Goal: Transaction & Acquisition: Purchase product/service

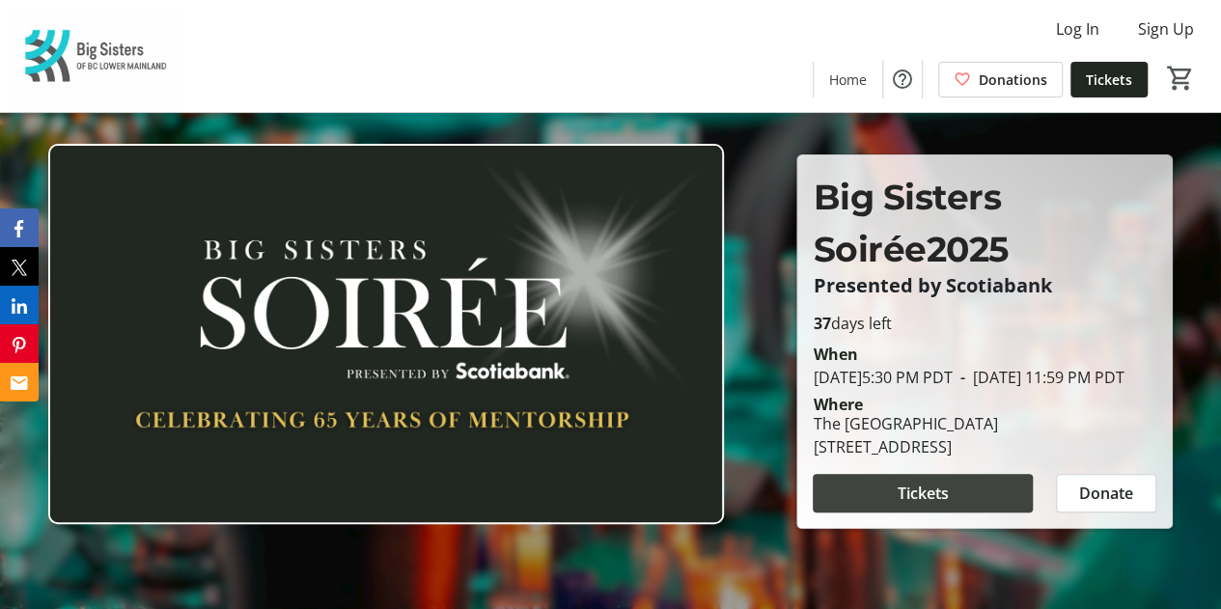
click at [969, 507] on span at bounding box center [922, 493] width 220 height 46
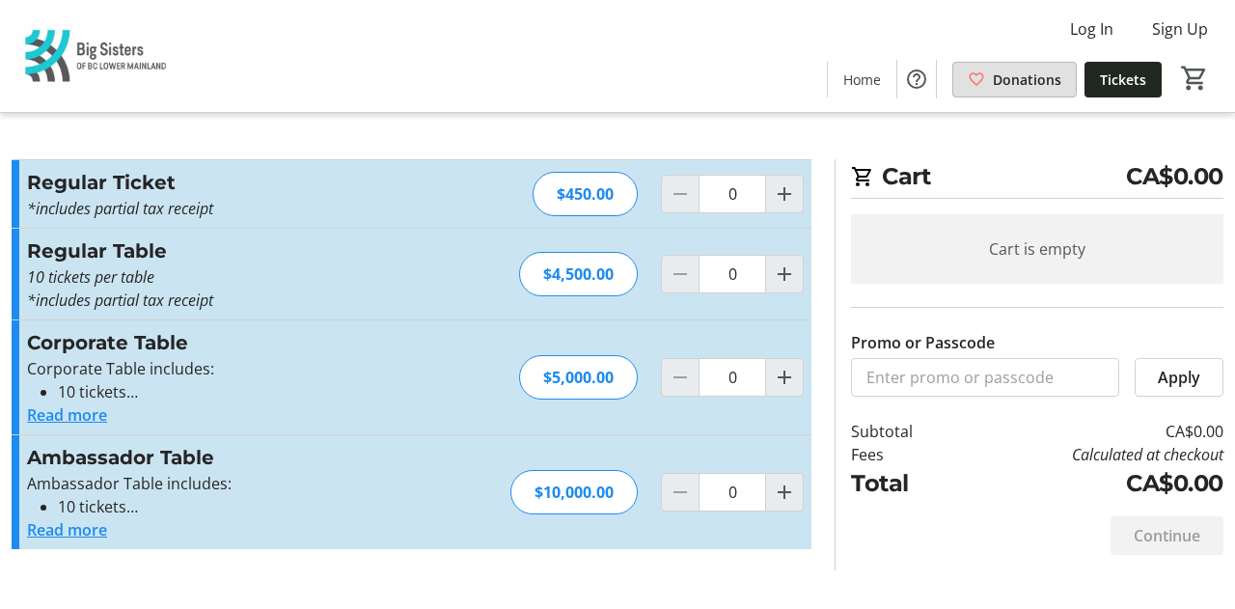
click at [999, 77] on span "Donations" at bounding box center [1027, 79] width 69 height 20
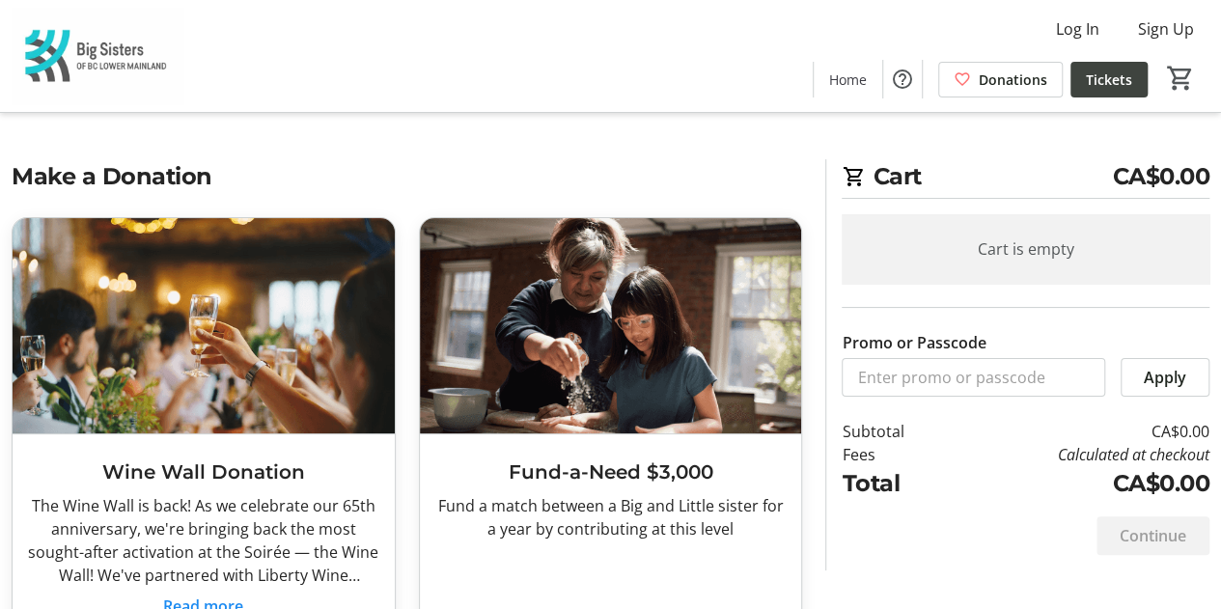
click at [1106, 86] on span "Tickets" at bounding box center [1108, 79] width 46 height 20
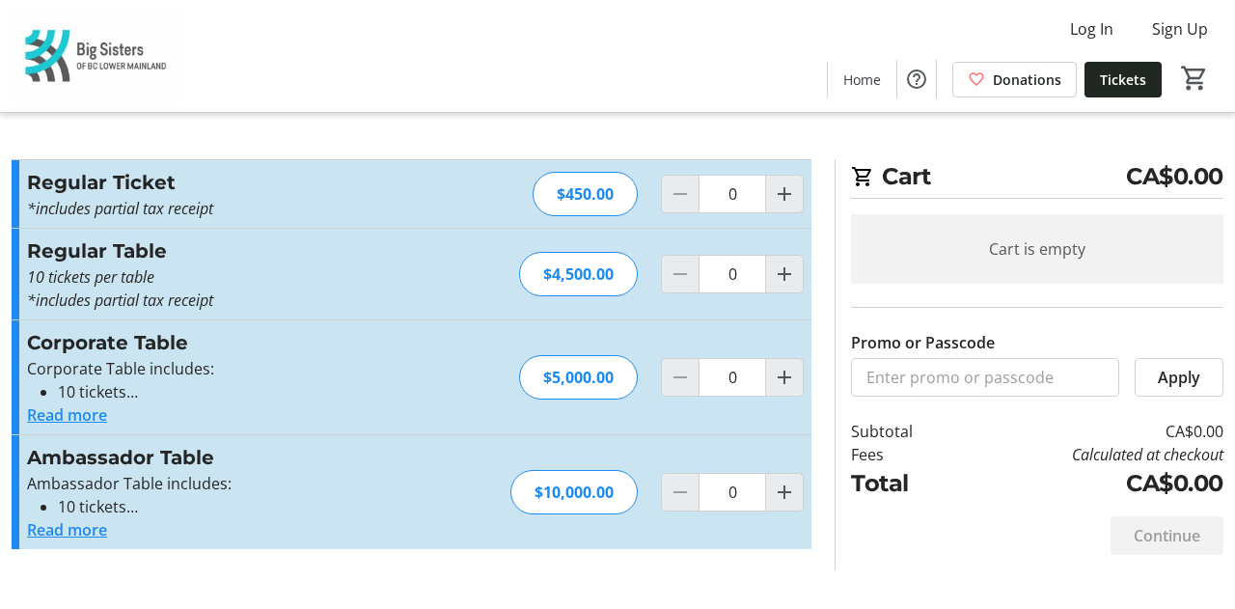
click at [69, 61] on img at bounding box center [98, 56] width 172 height 96
